Goal: Check status: Check status

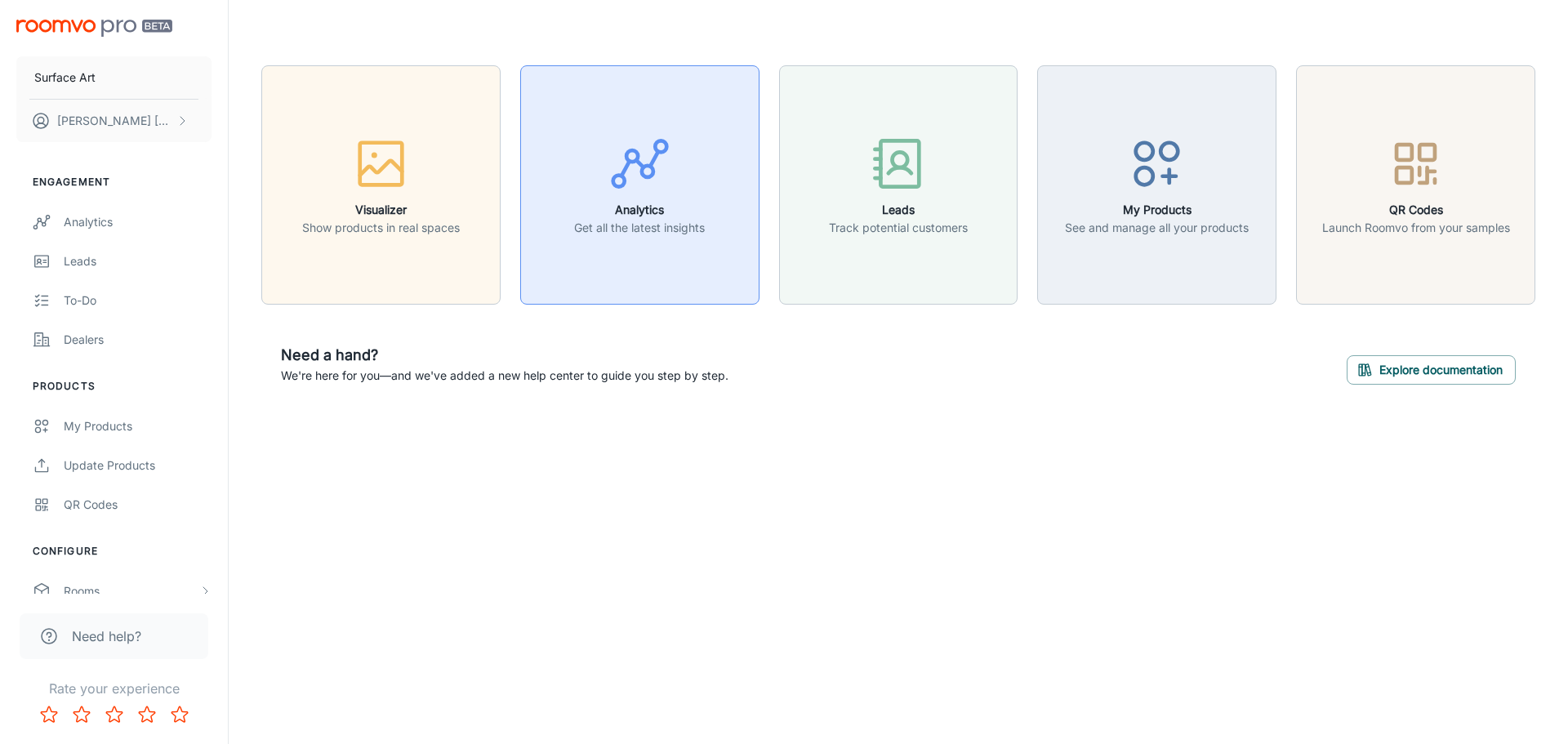
click at [627, 135] on icon "button" at bounding box center [640, 164] width 62 height 62
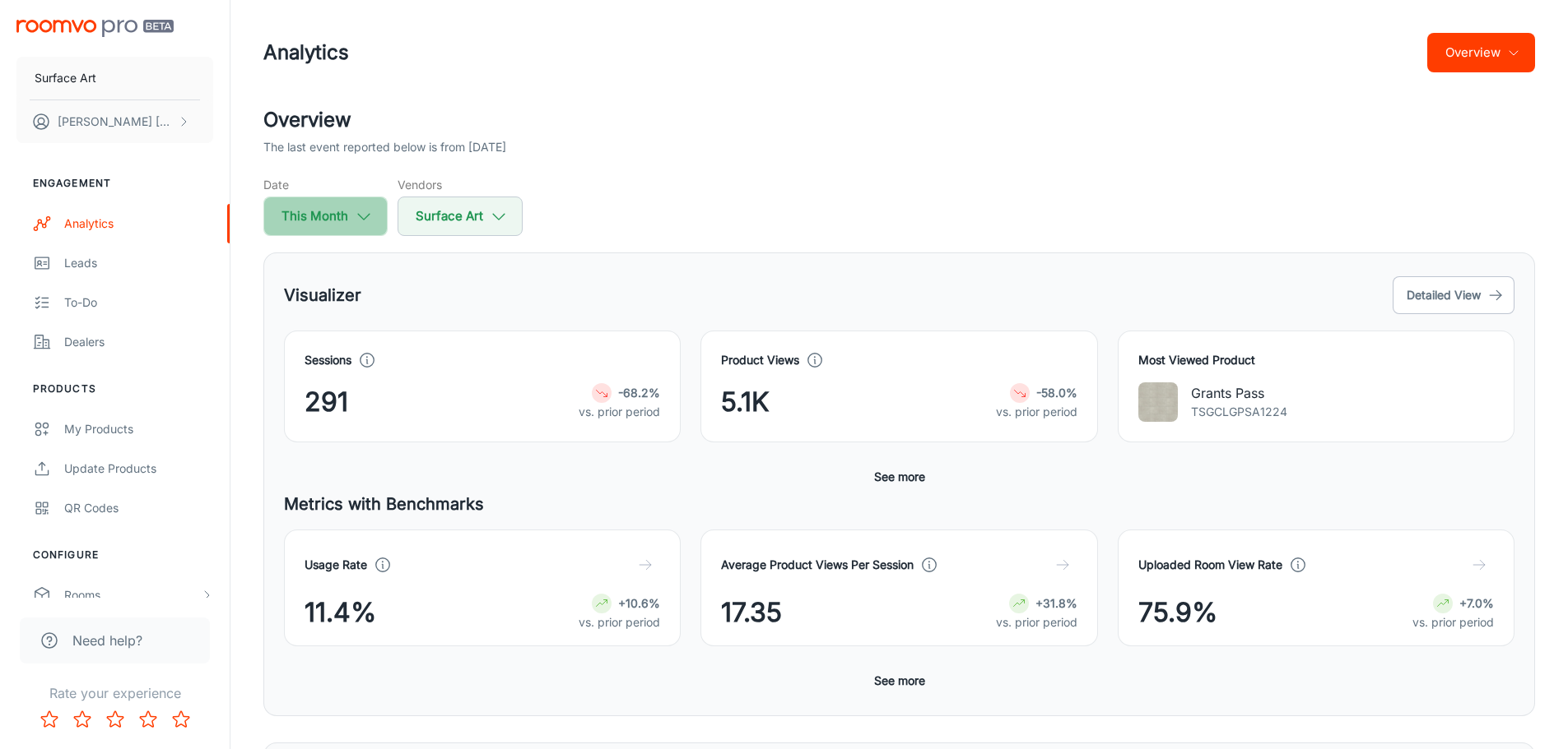
click at [336, 220] on button "This Month" at bounding box center [325, 216] width 124 height 39
select select "7"
select select "2025"
select select "7"
select select "2025"
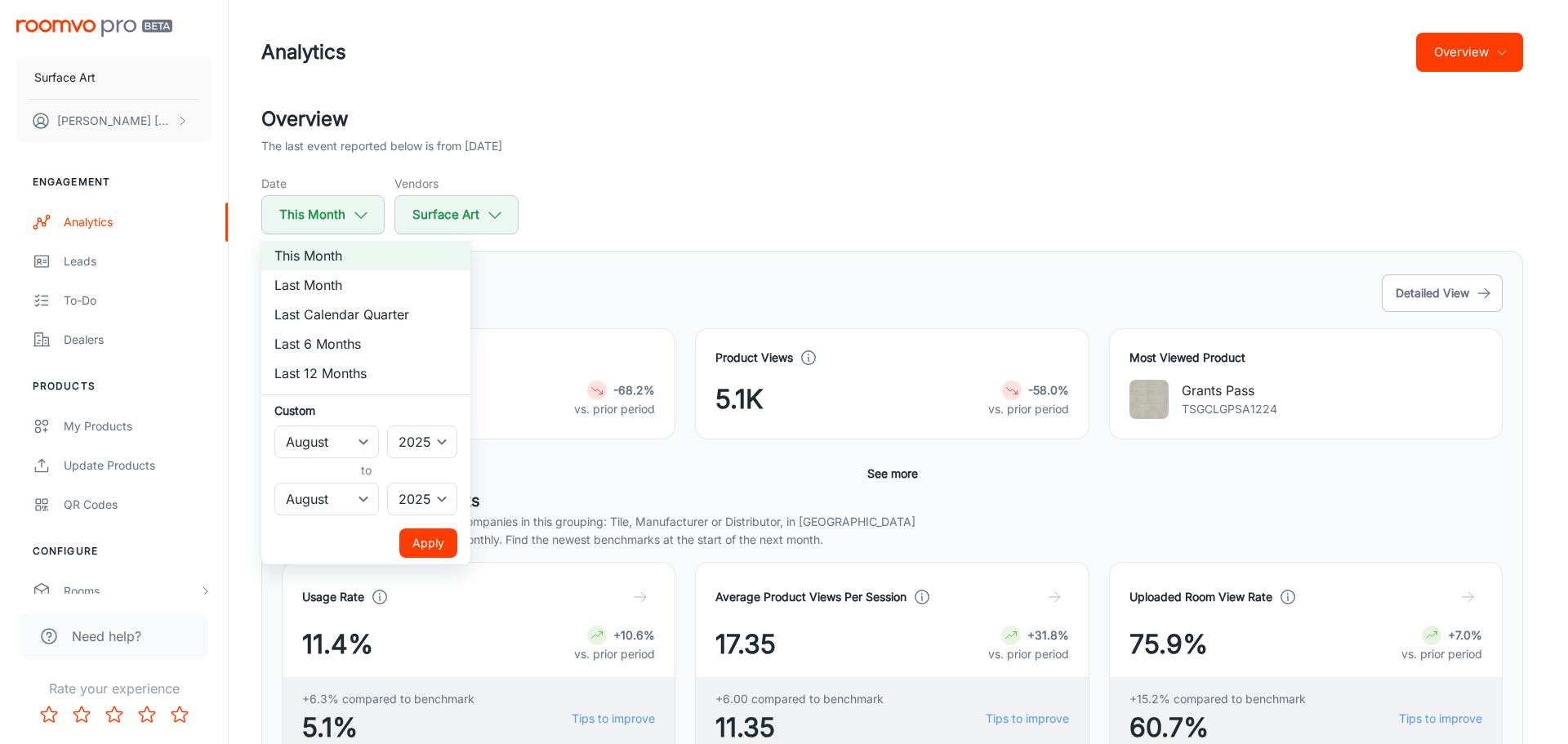
click at [341, 290] on li "Last Month" at bounding box center [366, 285] width 209 height 29
select select "6"
click at [443, 548] on button "Apply" at bounding box center [428, 543] width 58 height 29
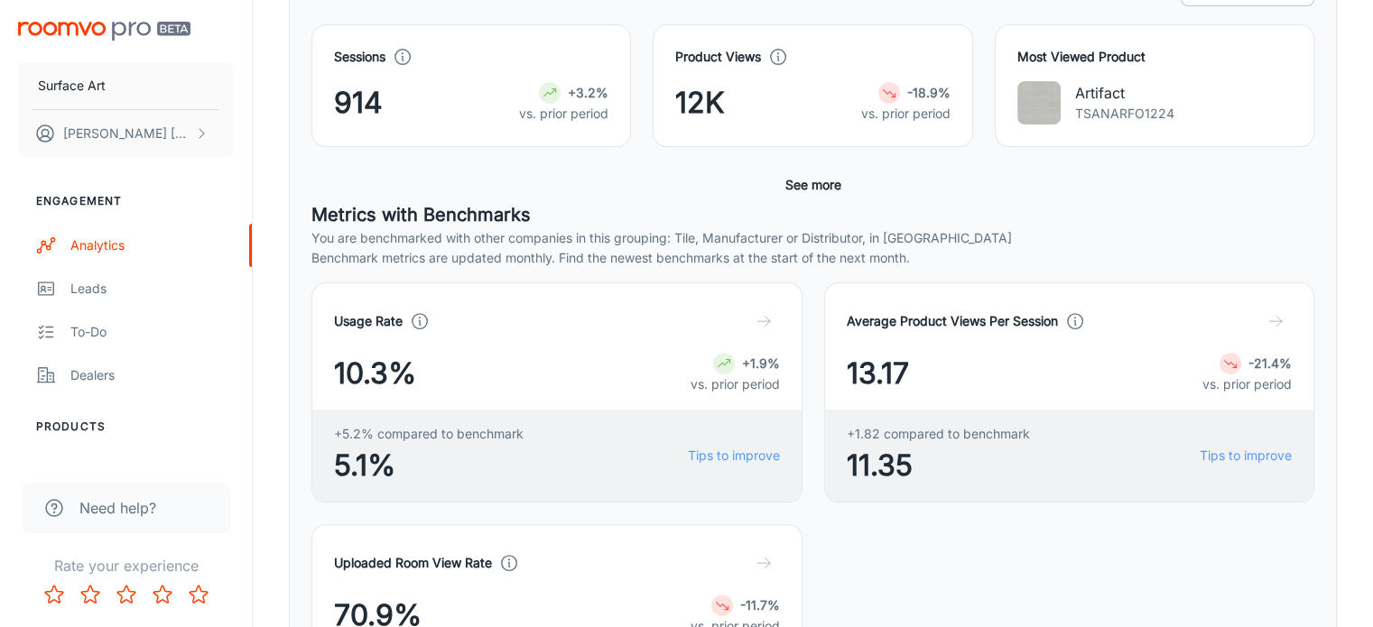
scroll to position [437, 0]
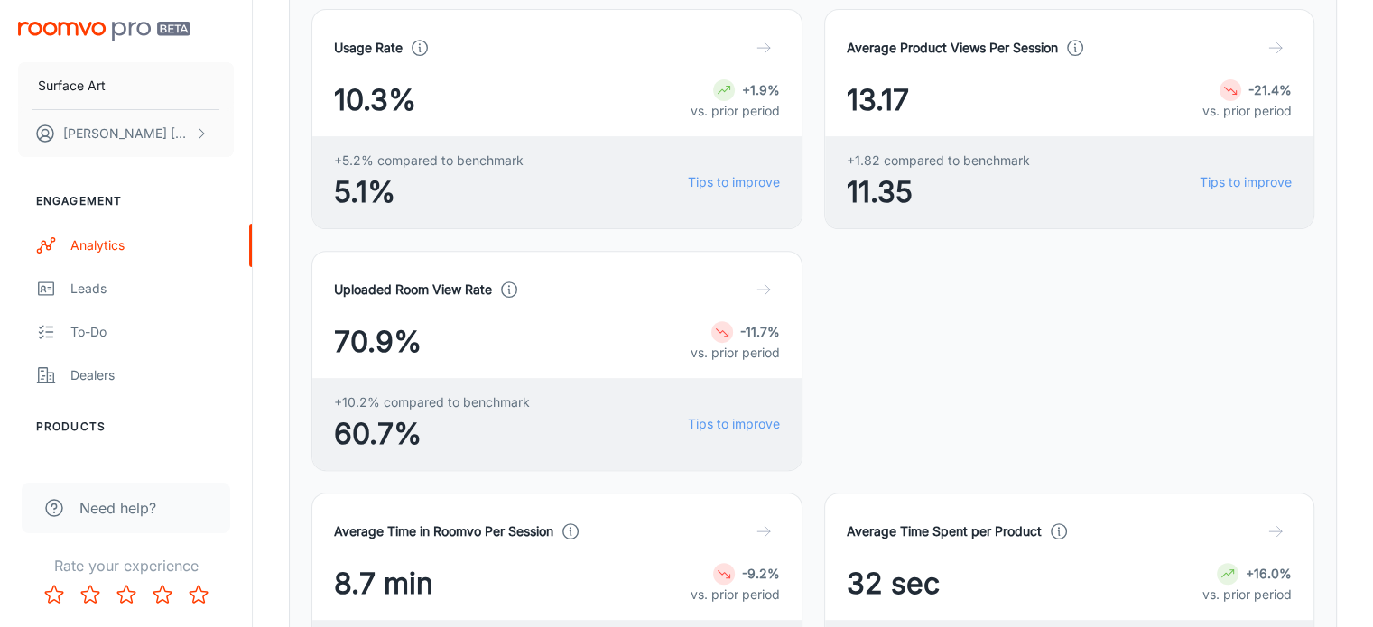
scroll to position [617, 0]
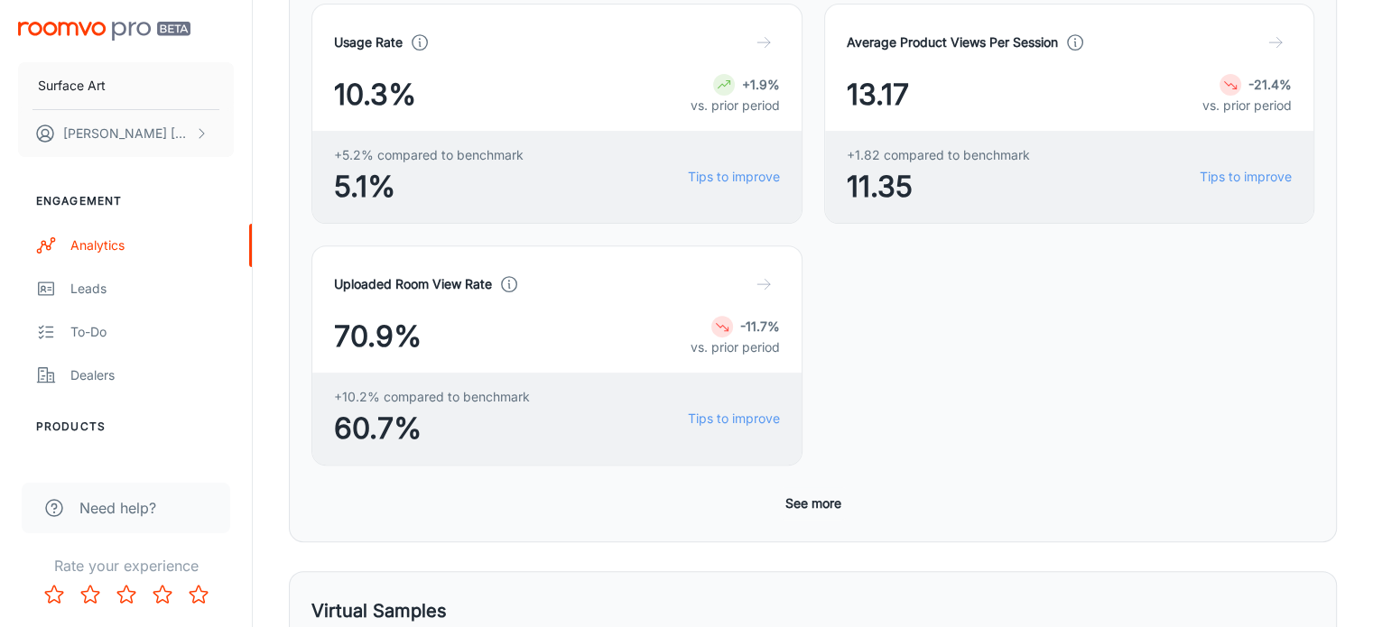
click at [811, 487] on button "See more" at bounding box center [813, 503] width 70 height 32
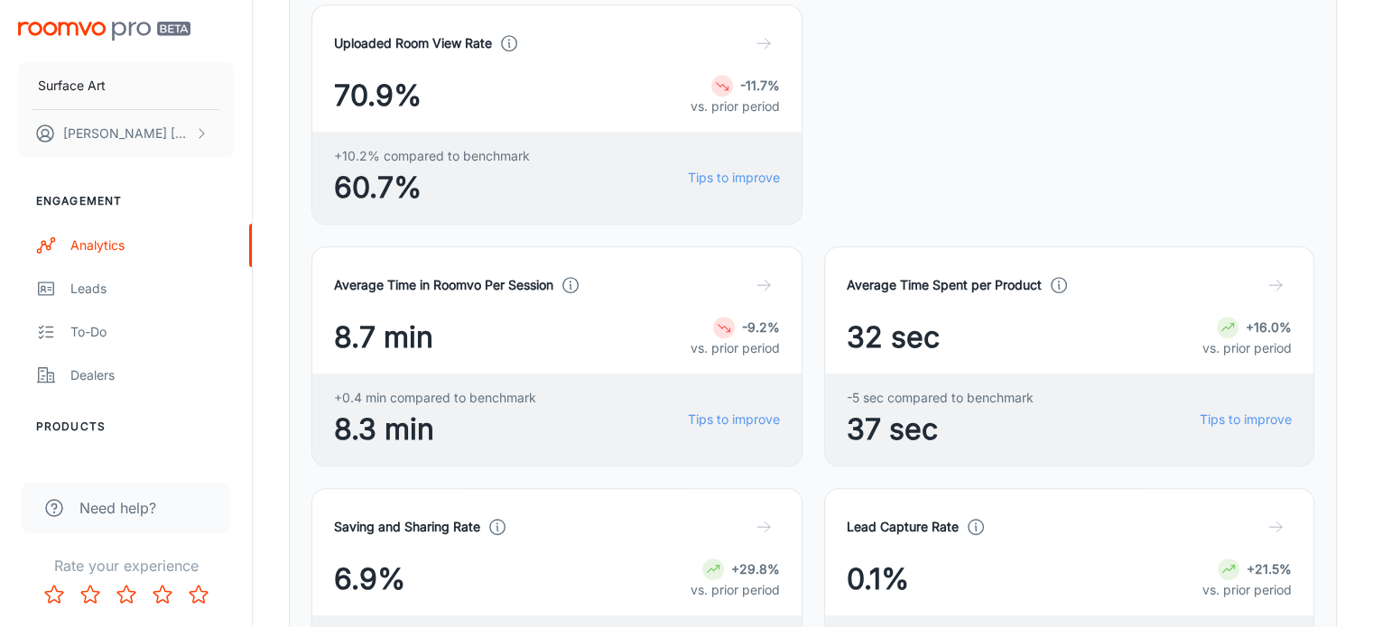
scroll to position [888, 0]
